Goal: Contribute content

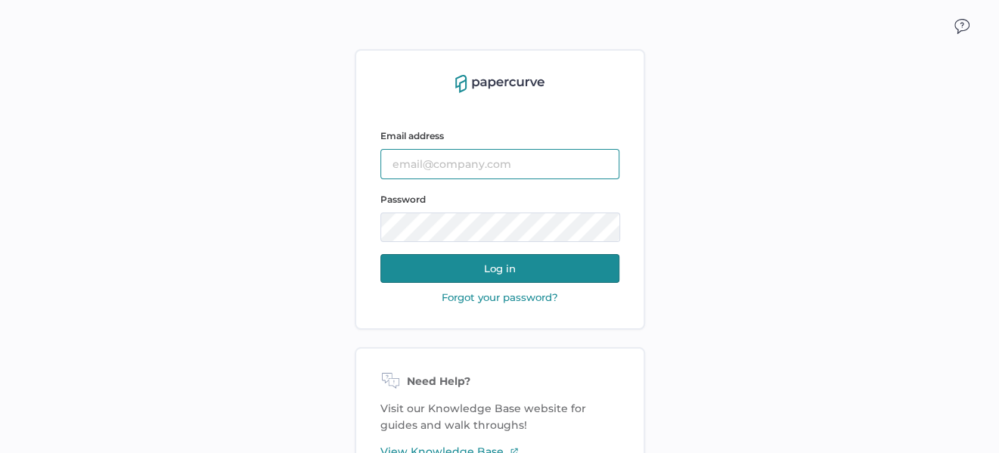
type input "sclement@saolrx.com"
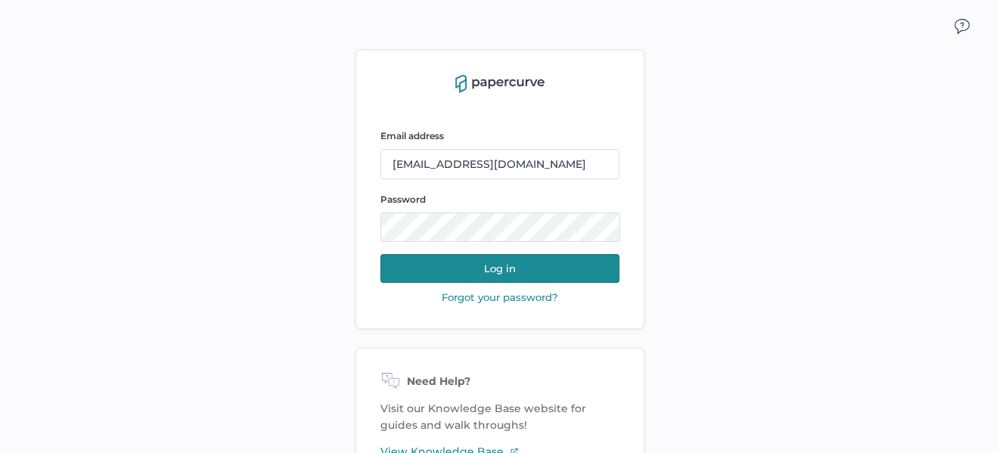
click at [511, 274] on button "Log in" at bounding box center [500, 268] width 239 height 29
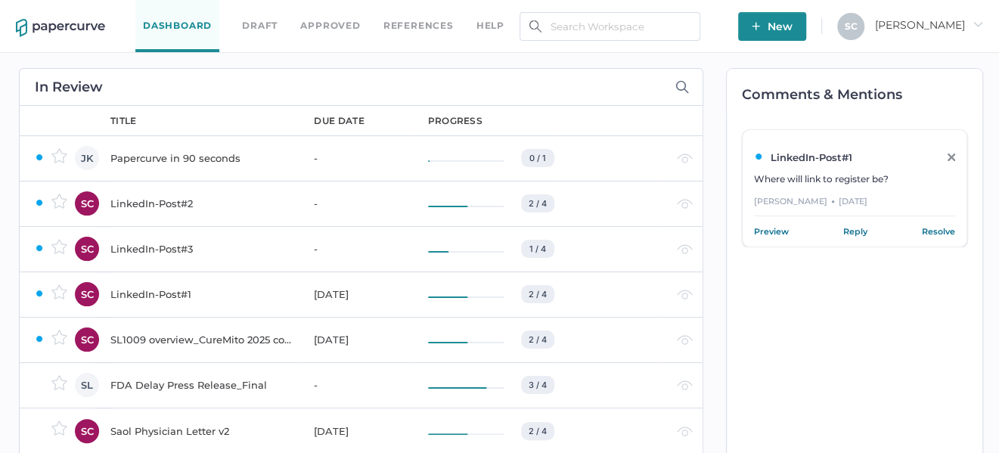
click at [793, 20] on span "New" at bounding box center [772, 26] width 41 height 29
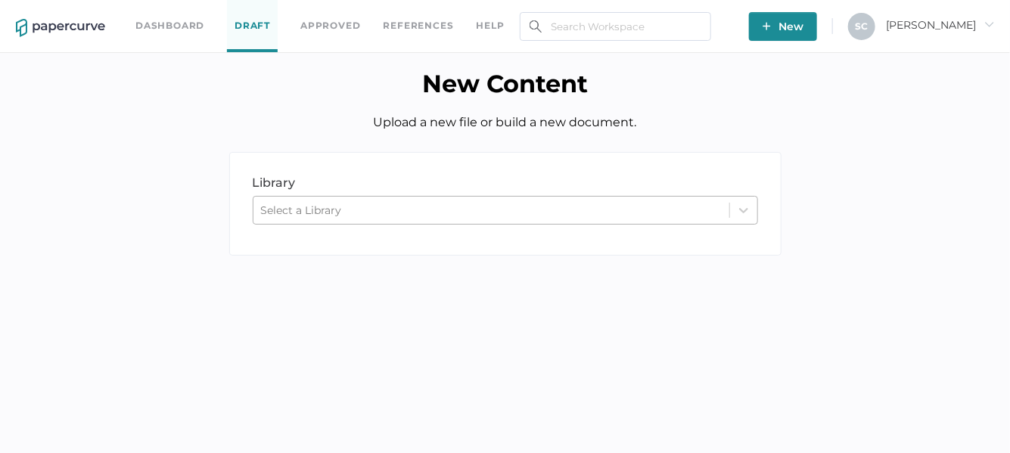
click at [380, 218] on div "Select a Library" at bounding box center [491, 210] width 476 height 23
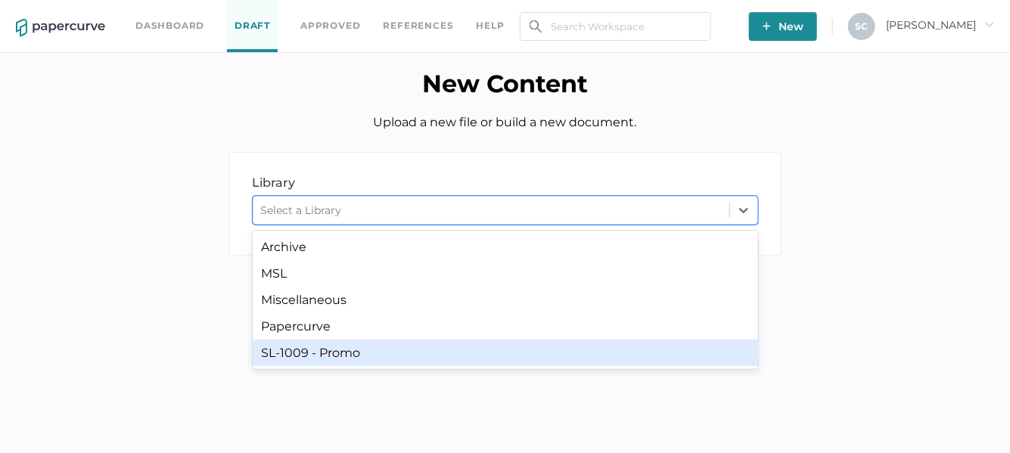
click at [336, 351] on div "SL-1009 - Promo" at bounding box center [505, 353] width 505 height 26
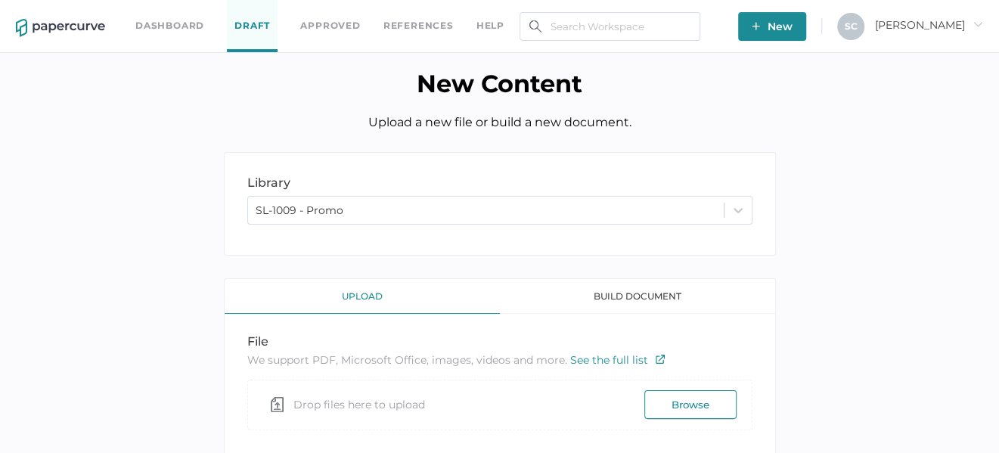
click at [694, 402] on button "Browse" at bounding box center [691, 404] width 92 height 29
click at [700, 406] on button "Browse" at bounding box center [691, 404] width 92 height 29
click at [682, 403] on button "Browse" at bounding box center [691, 404] width 92 height 29
click at [671, 406] on button "Browse" at bounding box center [691, 404] width 92 height 29
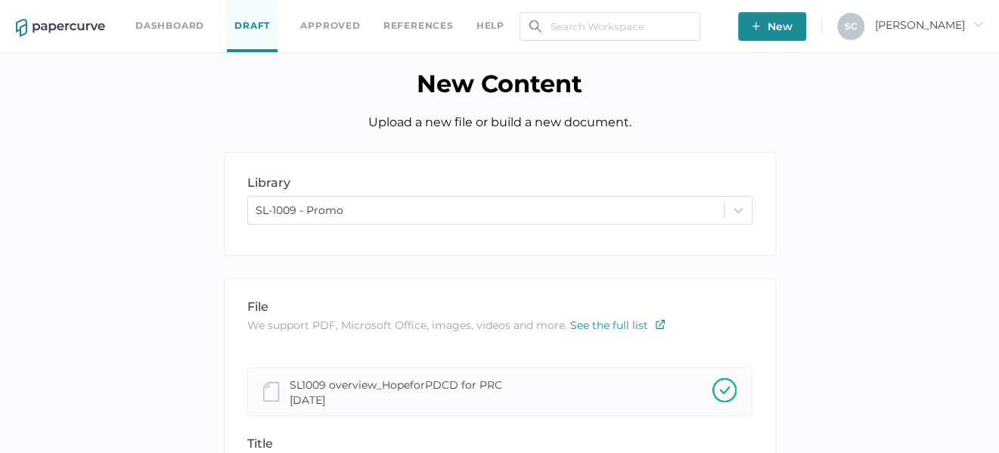
click at [715, 315] on div "file We support PDF, Microsoft Office, images, videos and more. See the full li…" at bounding box center [499, 317] width 505 height 34
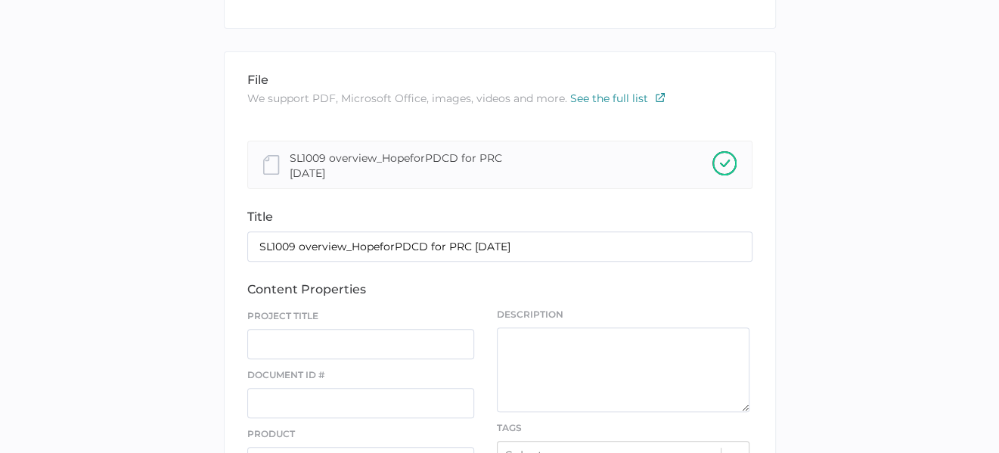
scroll to position [378, 0]
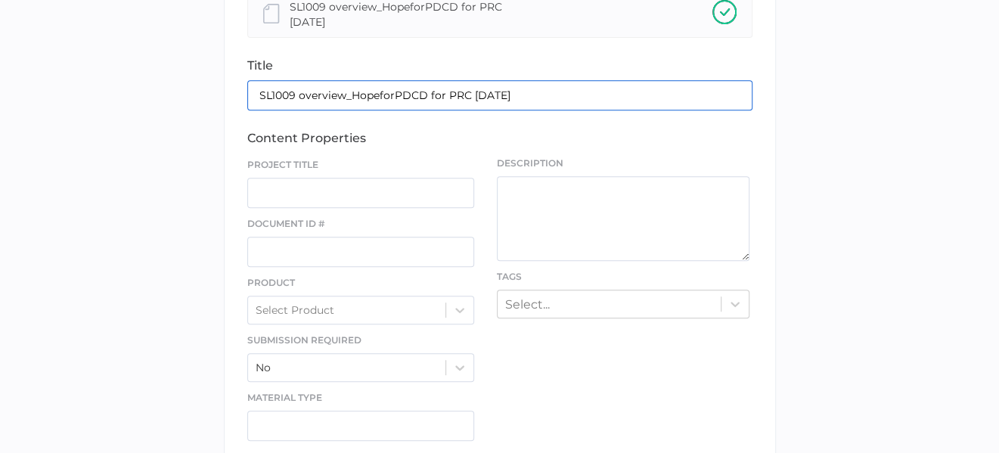
drag, startPoint x: 530, startPoint y: 95, endPoint x: 429, endPoint y: 99, distance: 100.7
click at [429, 99] on input "SL1009 overview_HopeforPDCD for PRC [DATE]" at bounding box center [499, 95] width 505 height 30
click at [341, 98] on input "SL1009 overview_HopeforPDCD" at bounding box center [499, 95] width 505 height 30
type input "SL1009 overview HopeforPDCD Webinar"
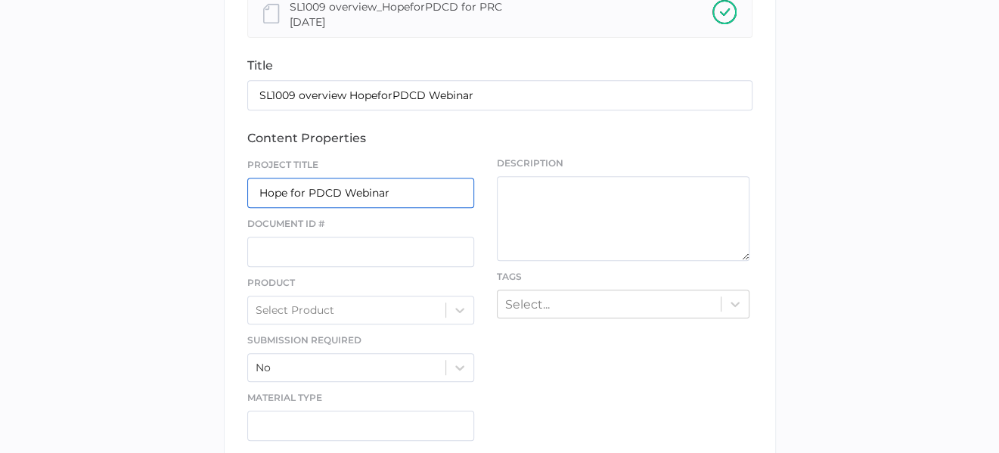
type input "Hope for PDCD Webinar"
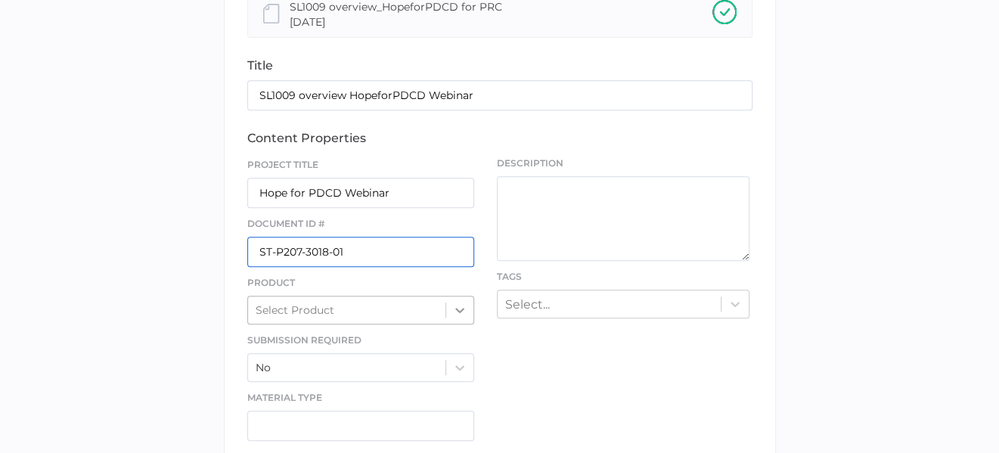
type input "ST-P207-3018-01"
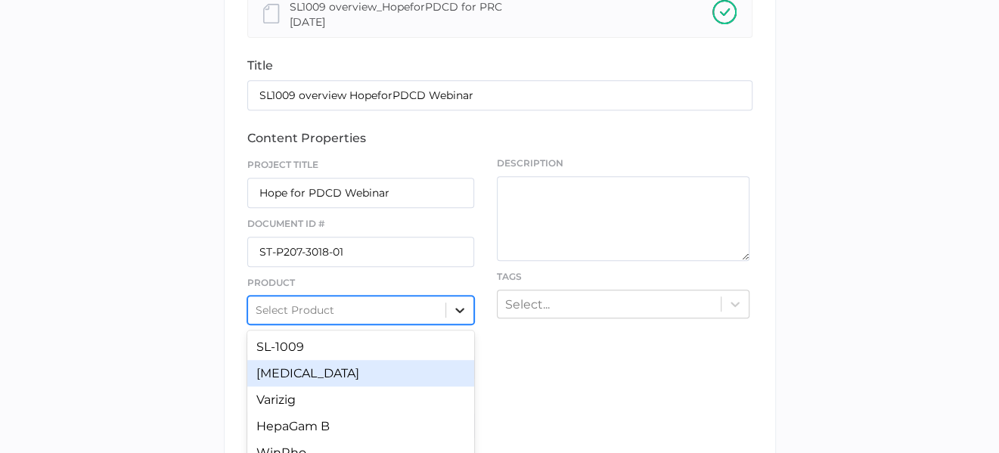
scroll to position [453, 0]
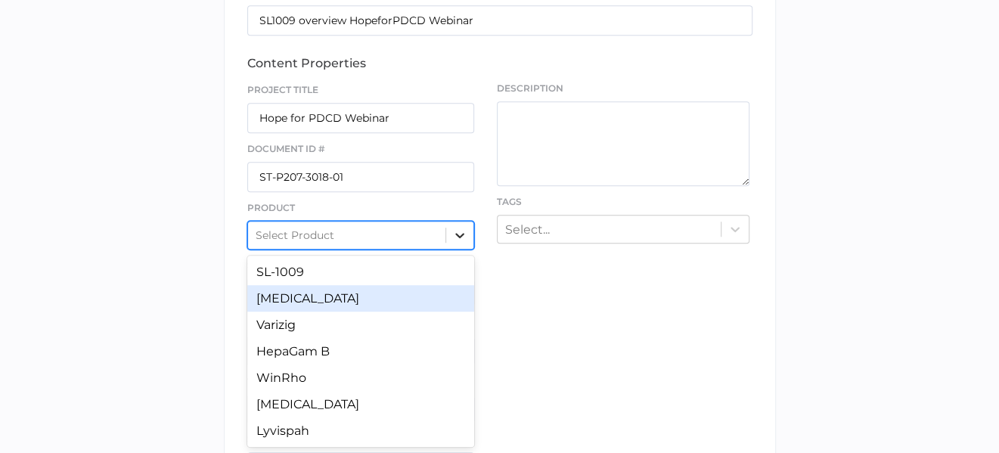
click at [465, 250] on div "option [MEDICAL_DATA] focused, 2 of 7. 7 results available. Use Up and Down to …" at bounding box center [361, 235] width 228 height 29
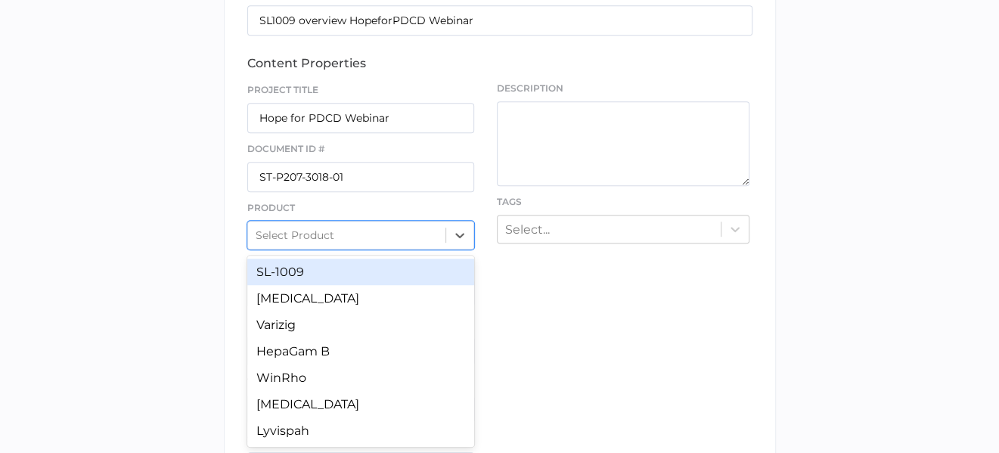
click at [319, 267] on div "SL-1009" at bounding box center [361, 272] width 228 height 26
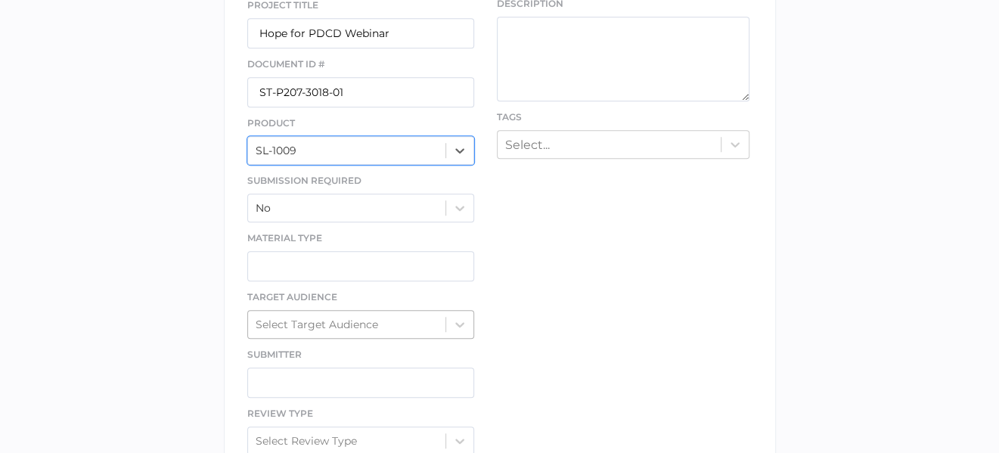
scroll to position [604, 0]
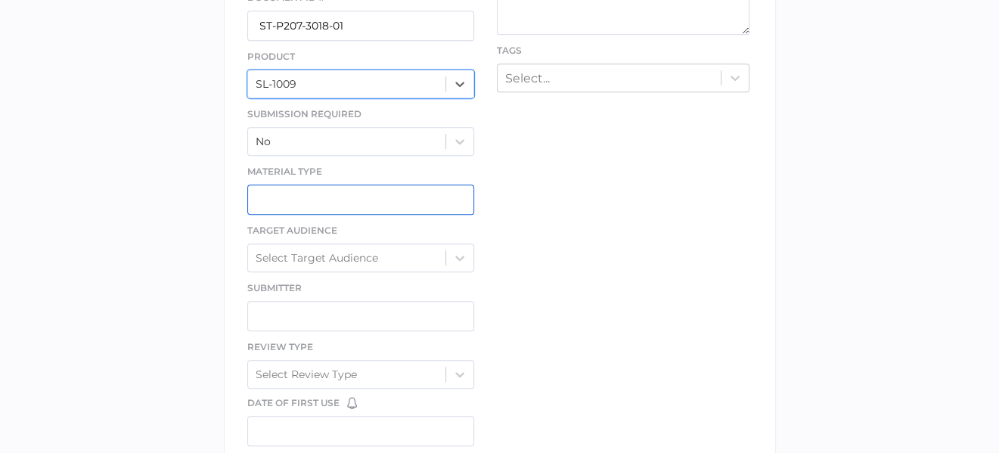
drag, startPoint x: 275, startPoint y: 191, endPoint x: 270, endPoint y: 148, distance: 44.2
click at [274, 188] on input "text" at bounding box center [361, 200] width 228 height 30
type input "Webinar"
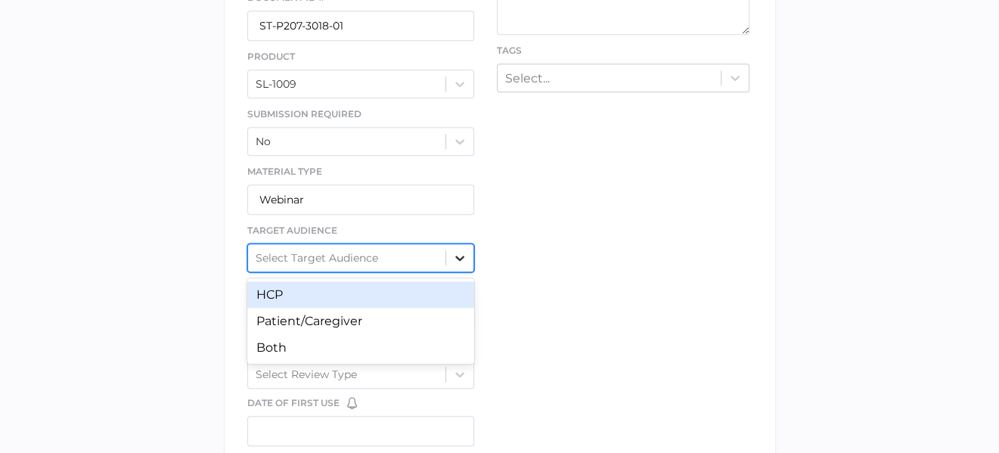
click at [461, 263] on div at bounding box center [459, 257] width 27 height 27
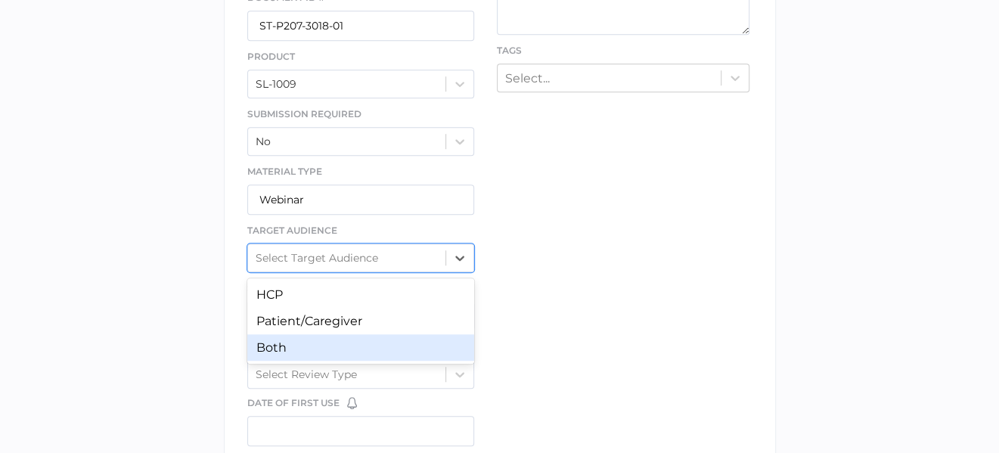
click at [384, 344] on div "Both" at bounding box center [361, 347] width 228 height 26
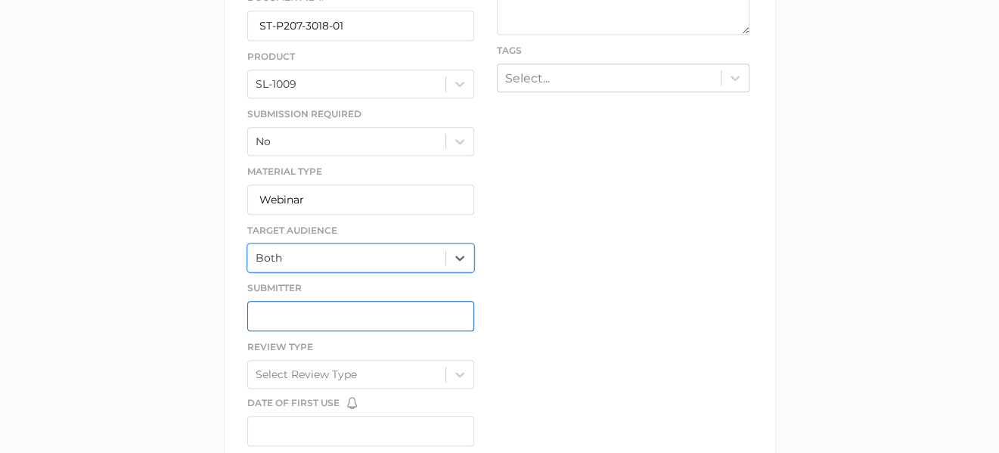
click at [260, 309] on input "text" at bounding box center [361, 316] width 228 height 30
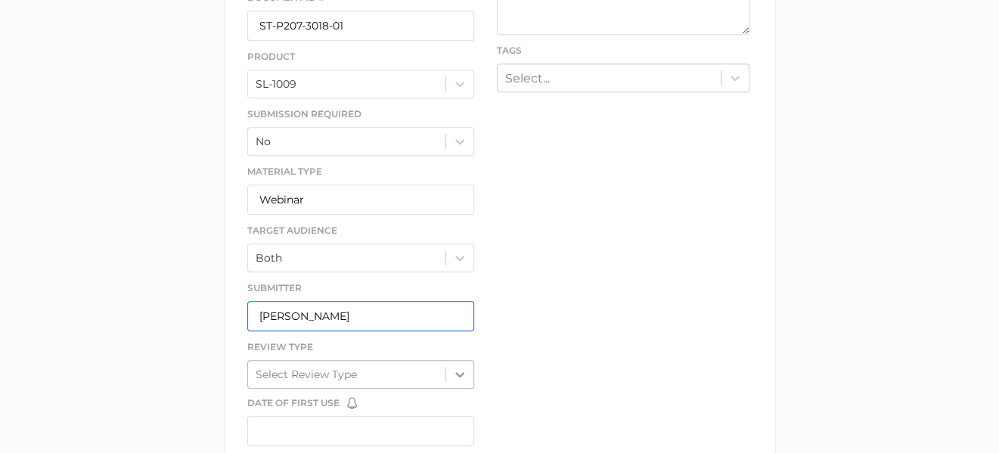
type input "[PERSON_NAME]"
click at [450, 368] on div at bounding box center [459, 374] width 27 height 27
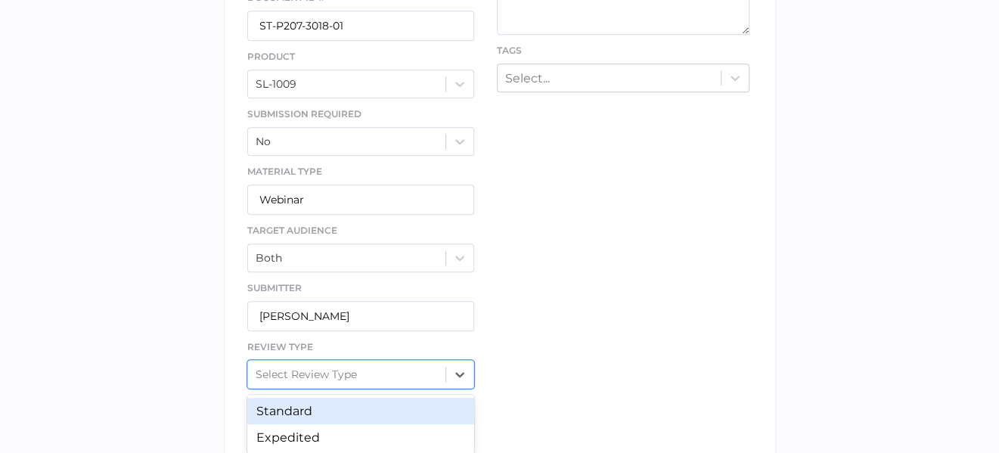
click at [377, 401] on div "Standard" at bounding box center [361, 411] width 228 height 26
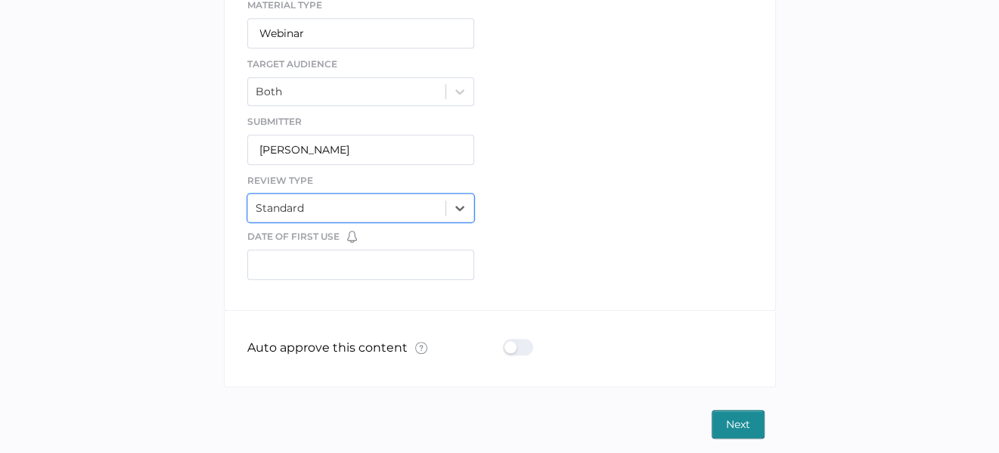
scroll to position [772, 0]
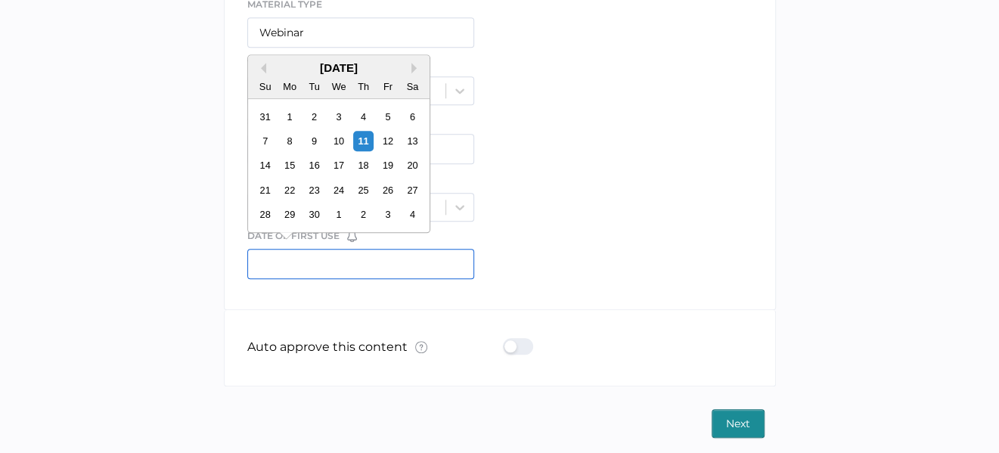
click at [267, 249] on input "text" at bounding box center [361, 264] width 228 height 30
click at [359, 164] on div "18" at bounding box center [363, 165] width 20 height 20
type input "[DATE]"
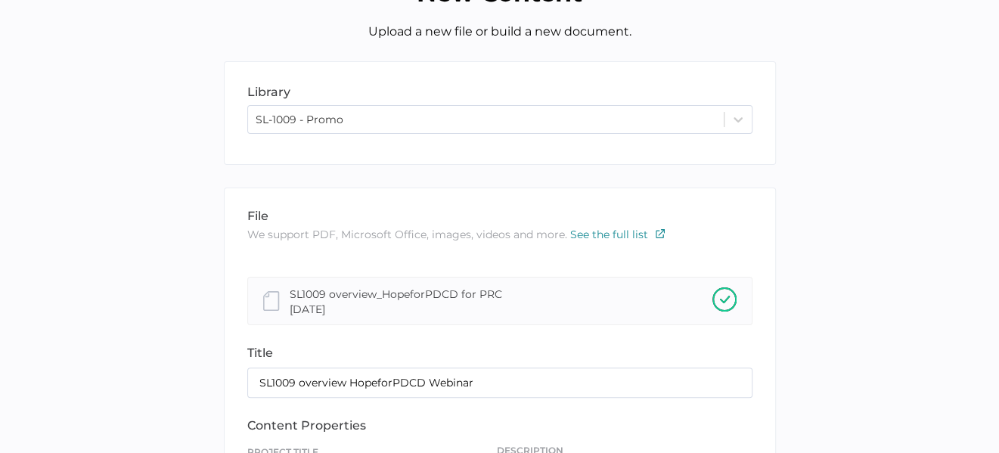
scroll to position [393, 0]
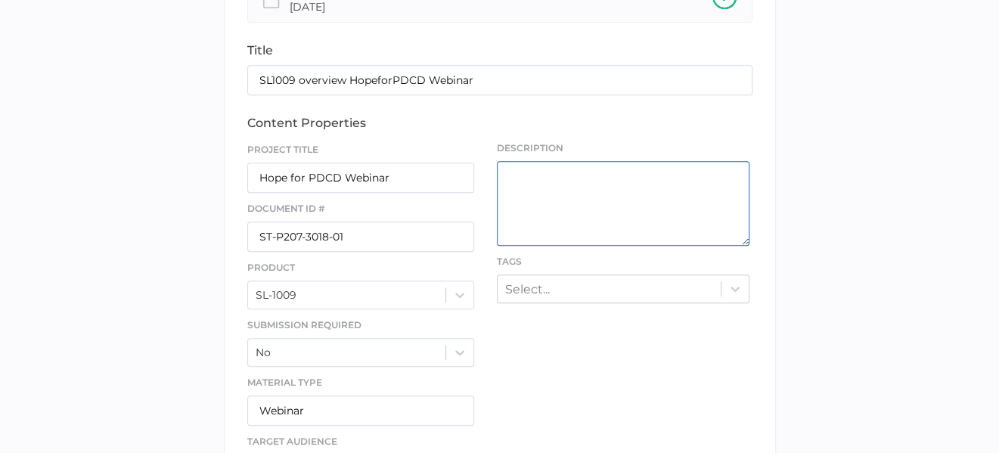
click at [533, 175] on textarea at bounding box center [623, 203] width 253 height 85
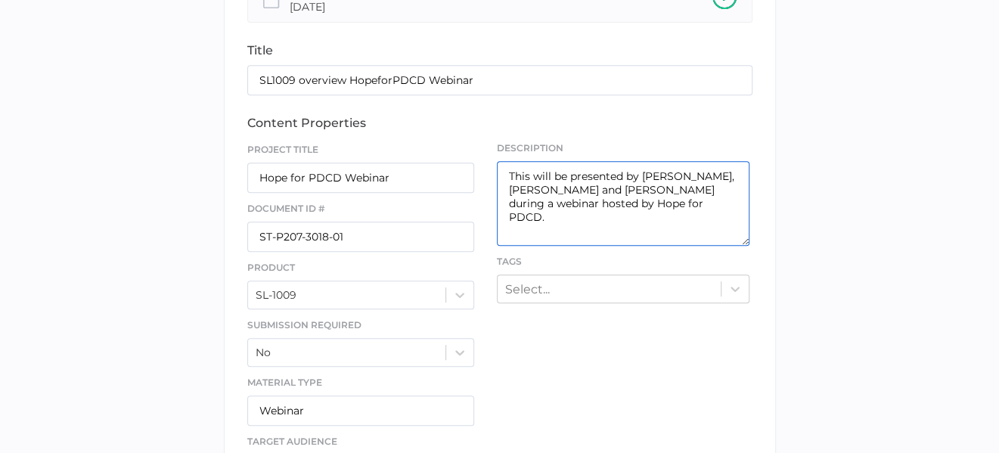
drag, startPoint x: 567, startPoint y: 209, endPoint x: 503, endPoint y: 169, distance: 75.4
click at [503, 169] on textarea "This will be presented by [PERSON_NAME], [PERSON_NAME] and [PERSON_NAME] during…" at bounding box center [623, 203] width 253 height 85
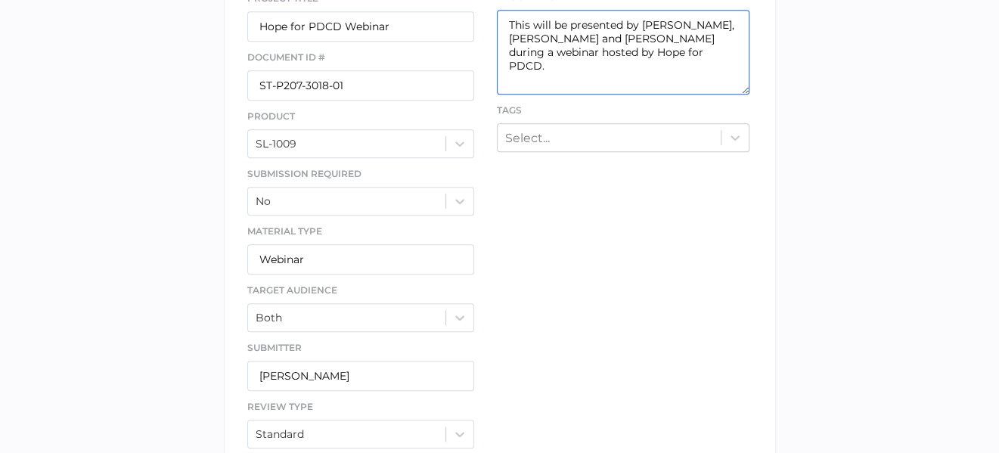
scroll to position [772, 0]
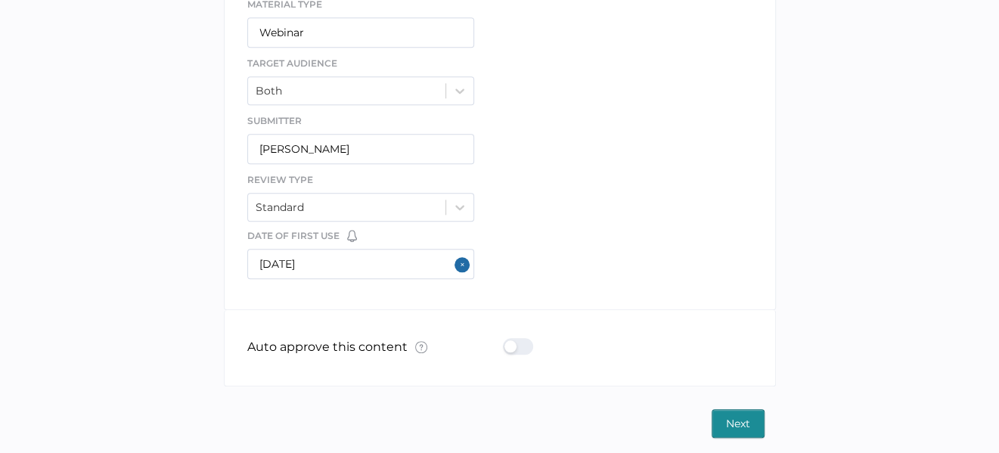
type textarea "This will be presented by [PERSON_NAME], [PERSON_NAME] and [PERSON_NAME] during…"
click at [741, 419] on span "Next" at bounding box center [738, 423] width 24 height 27
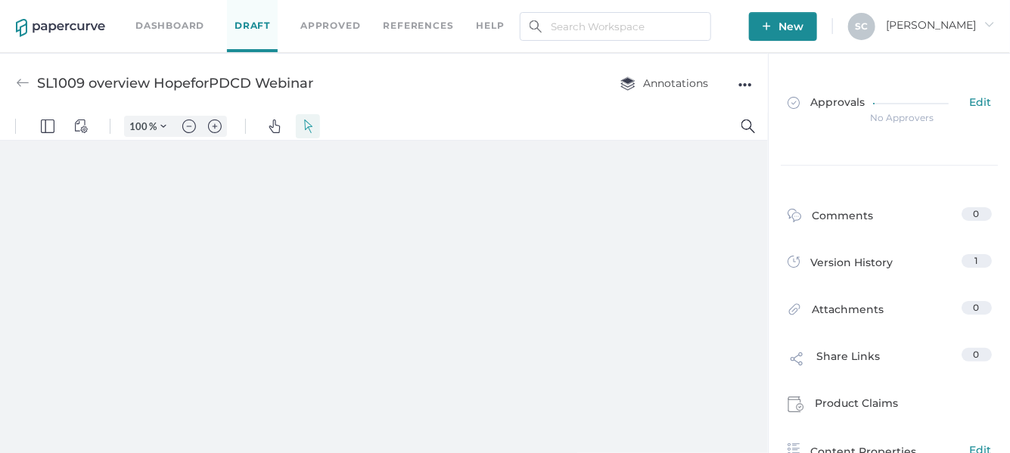
type input "86"
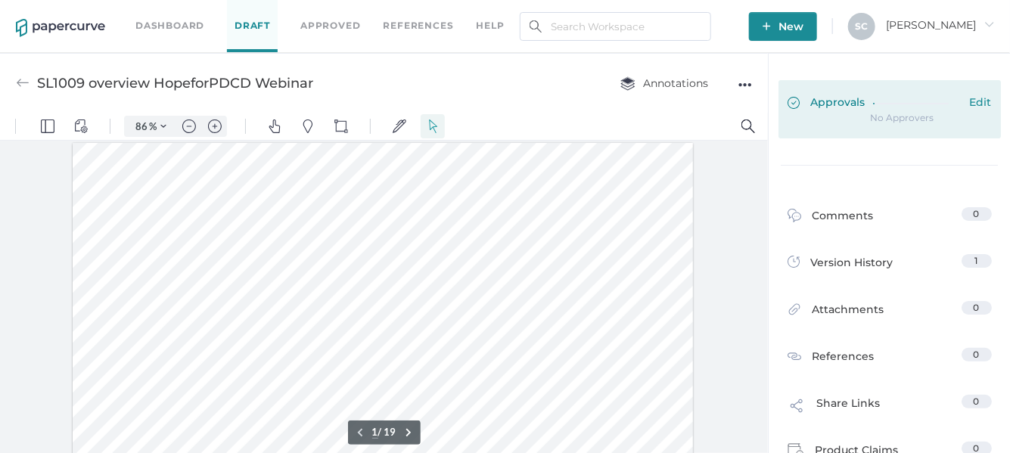
click at [977, 102] on span "Edit" at bounding box center [981, 103] width 22 height 17
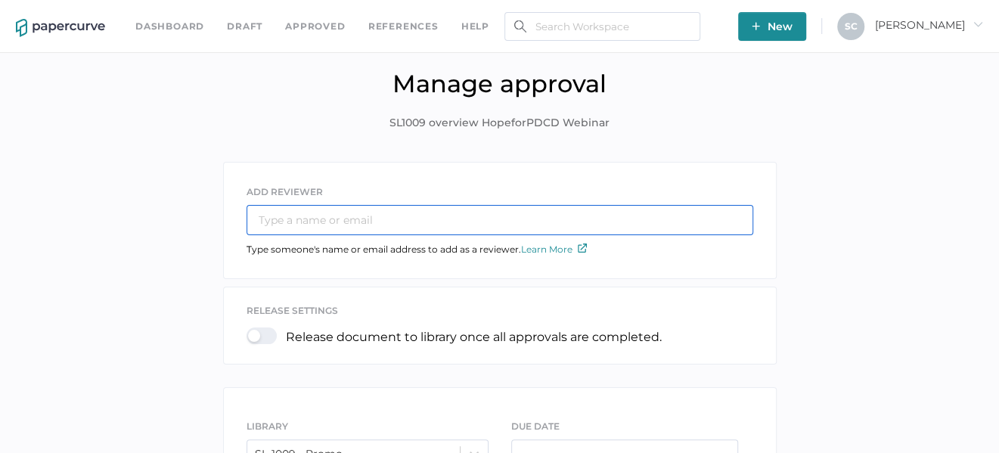
click at [284, 216] on input "text" at bounding box center [500, 220] width 507 height 30
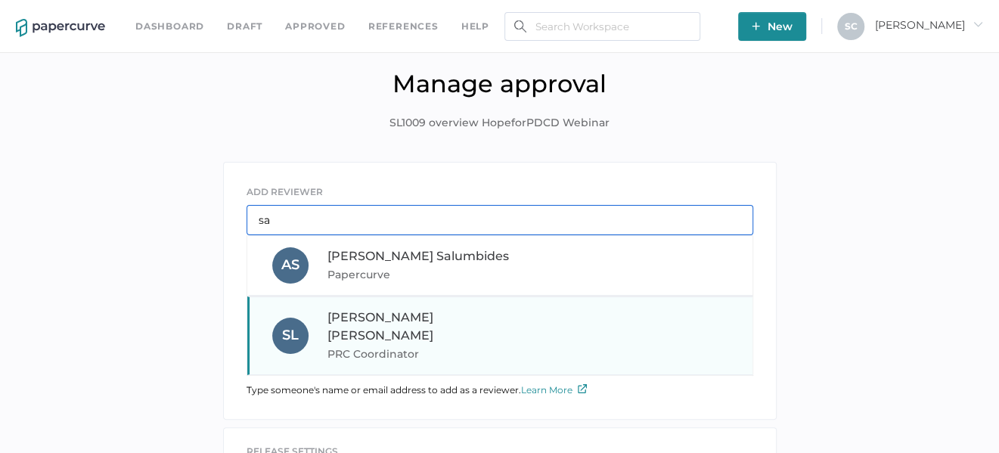
type input "sa"
click at [329, 315] on span "[PERSON_NAME]" at bounding box center [381, 326] width 106 height 33
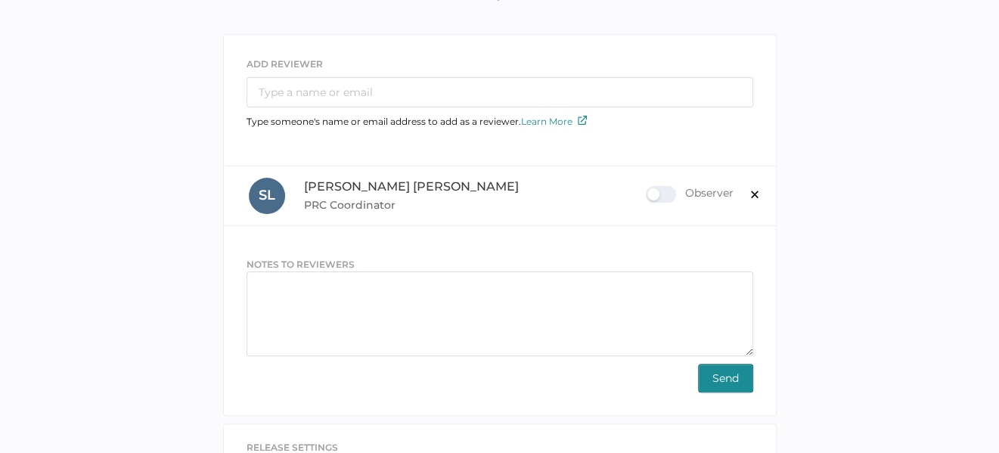
scroll to position [151, 0]
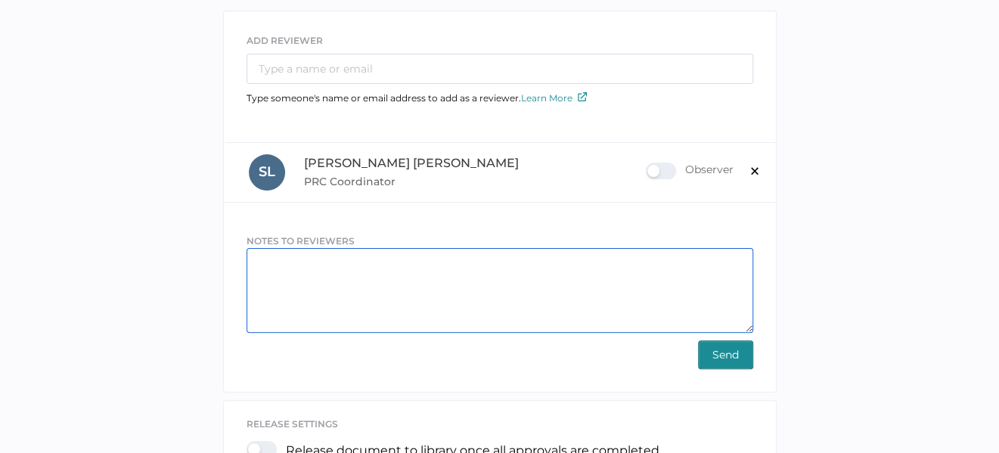
click at [275, 264] on textarea at bounding box center [500, 290] width 507 height 85
paste textarea "This will be presented by [PERSON_NAME], [PERSON_NAME] and [PERSON_NAME] during…"
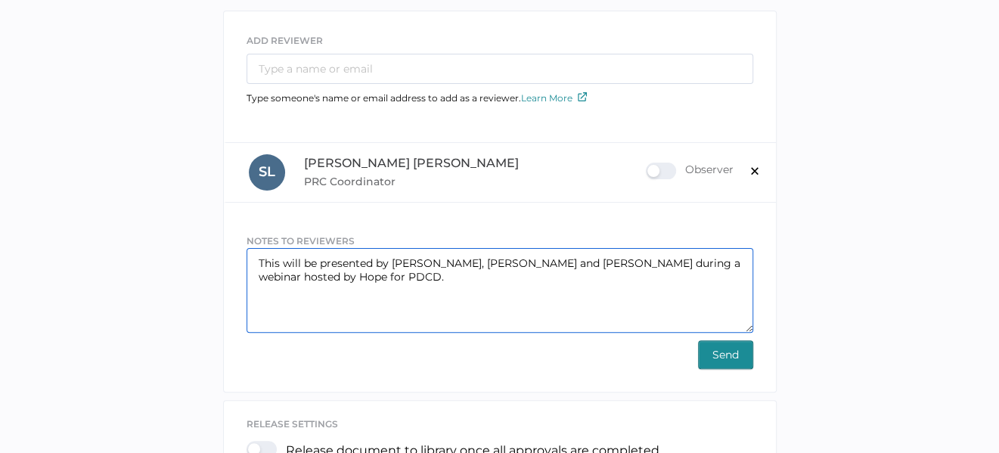
type textarea "This will be presented by [PERSON_NAME], [PERSON_NAME] and [PERSON_NAME] during…"
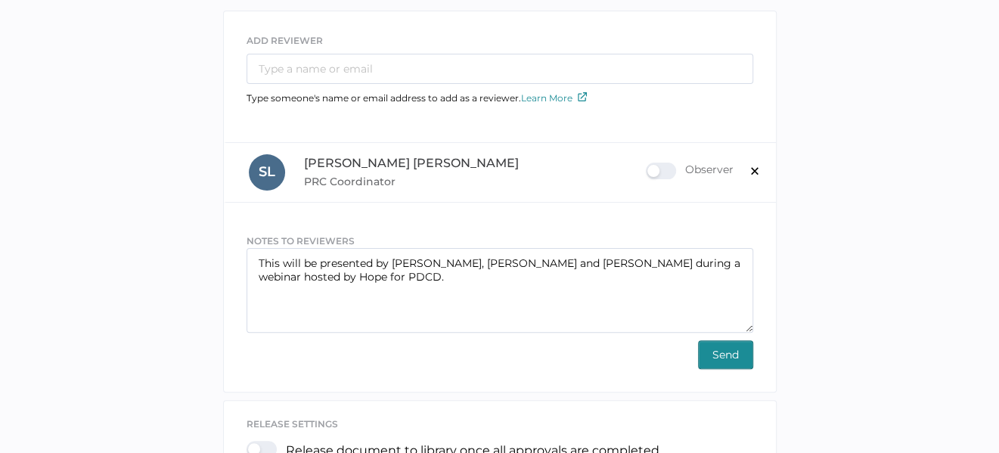
click at [728, 348] on span "Send" at bounding box center [726, 354] width 26 height 27
